Goal: Transaction & Acquisition: Obtain resource

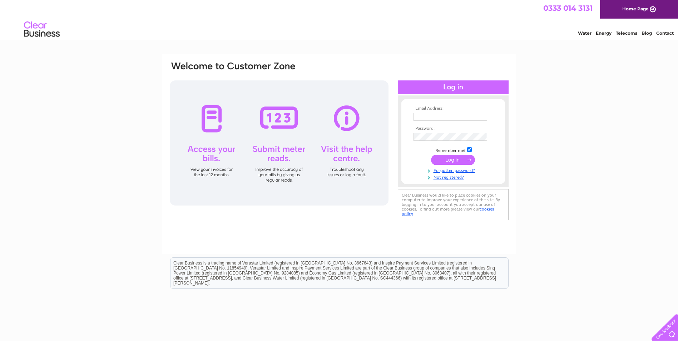
type input "[EMAIL_ADDRESS][DOMAIN_NAME]"
click at [457, 161] on input "submit" at bounding box center [453, 160] width 44 height 10
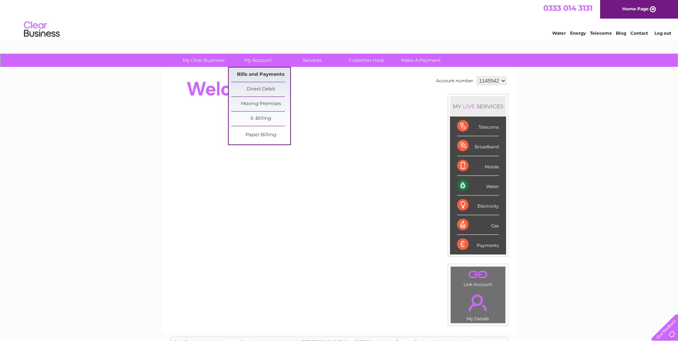
click at [248, 72] on link "Bills and Payments" at bounding box center [260, 75] width 59 height 14
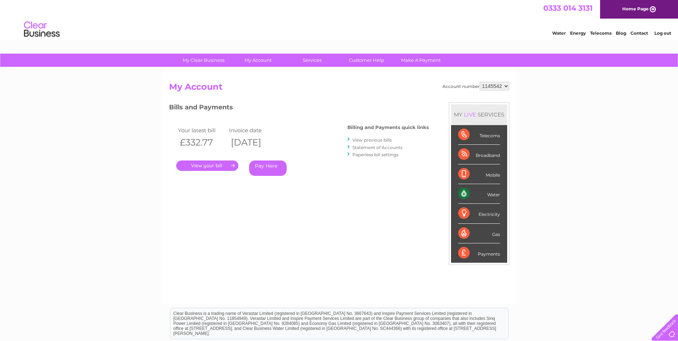
click at [208, 165] on link "." at bounding box center [207, 165] width 62 height 10
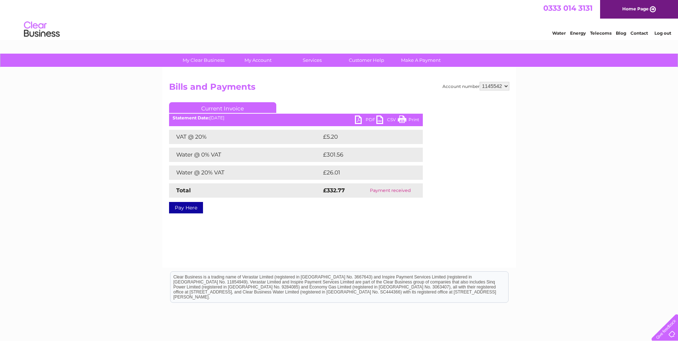
click at [363, 118] on link "PDF" at bounding box center [365, 120] width 21 height 10
click at [418, 270] on html "Clear Business is a trading name of Verastar Limited (registered in [GEOGRAPHIC…" at bounding box center [339, 291] width 678 height 46
click at [660, 31] on link "Log out" at bounding box center [662, 32] width 17 height 5
